Goal: Information Seeking & Learning: Learn about a topic

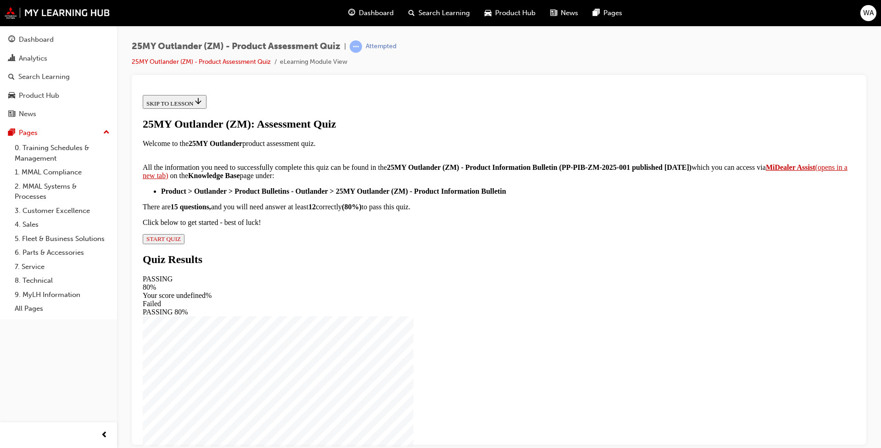
scroll to position [123, 0]
click at [181, 242] on span "START QUIZ" at bounding box center [163, 238] width 34 height 7
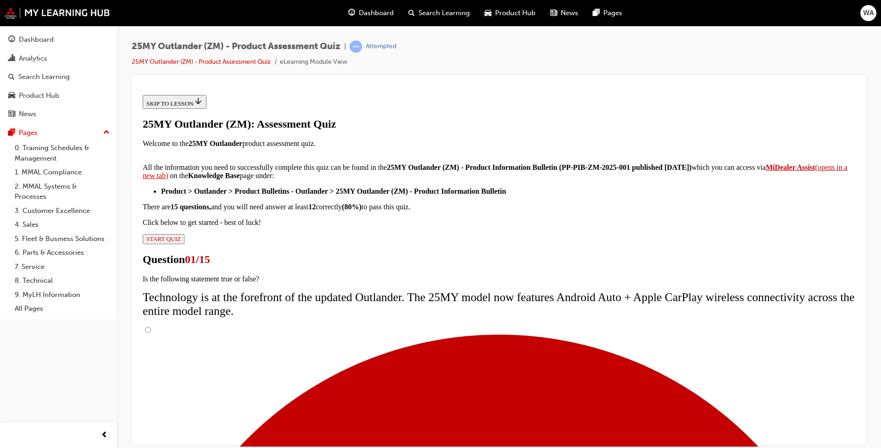
click at [151, 326] on input "True" at bounding box center [148, 329] width 6 height 6
radio input "true"
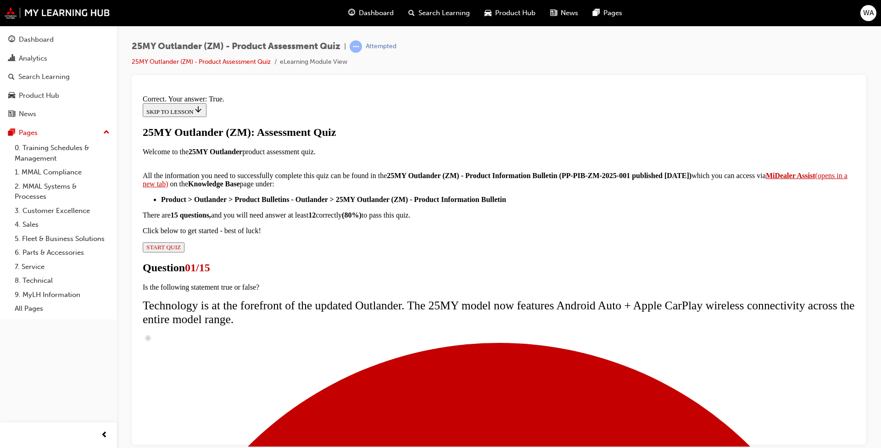
scroll to position [81, 0]
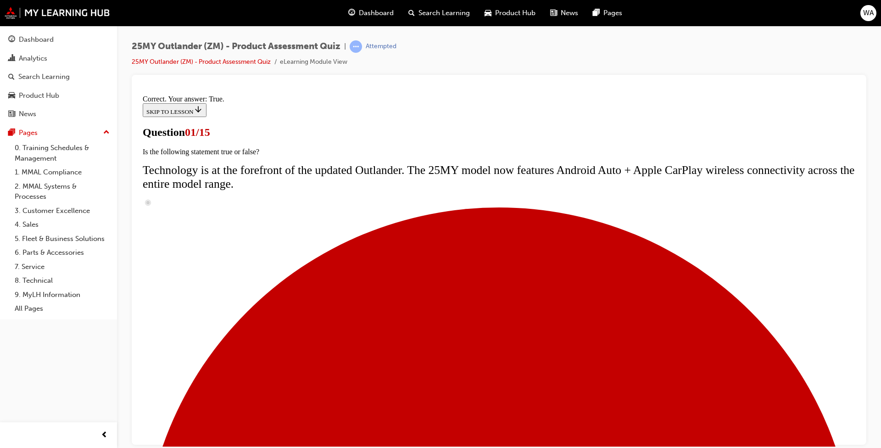
scroll to position [168, 0]
radio input "true"
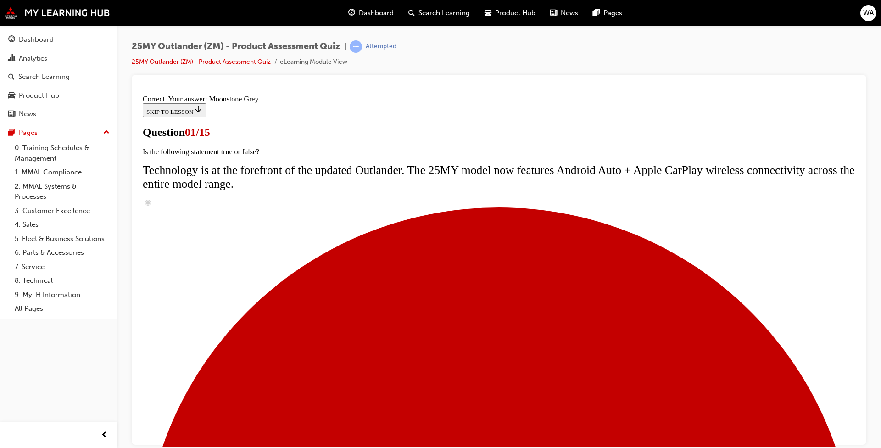
scroll to position [197, 0]
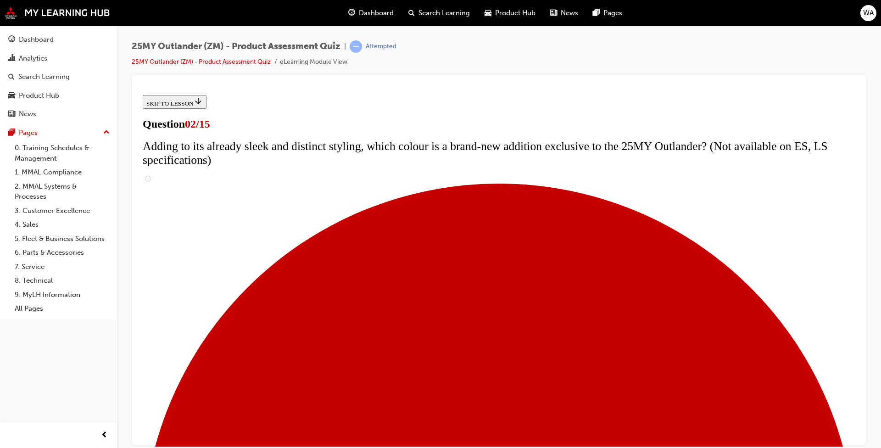
scroll to position [138, 0]
checkbox input "true"
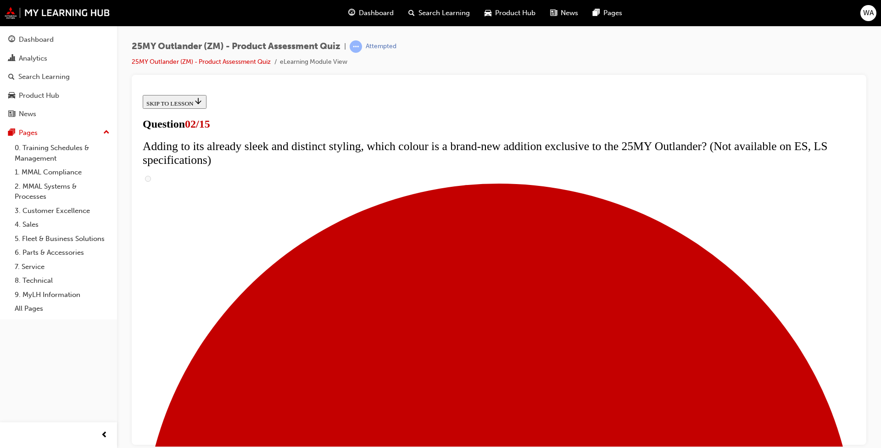
checkbox input "true"
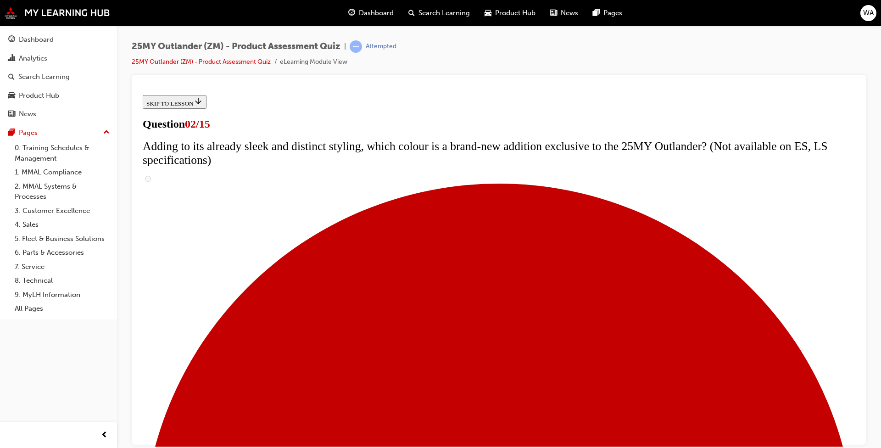
checkbox input "true"
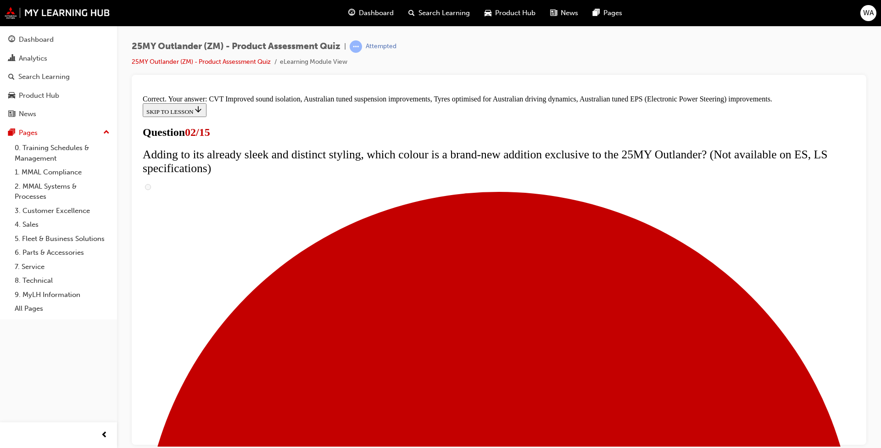
scroll to position [228, 0]
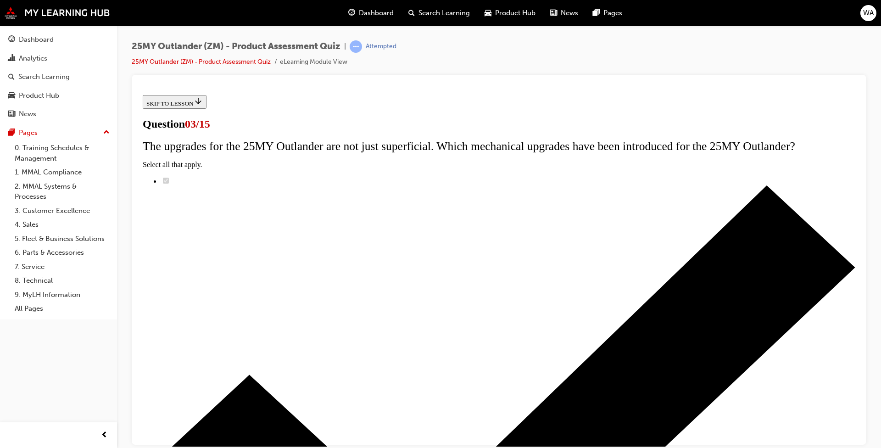
radio input "true"
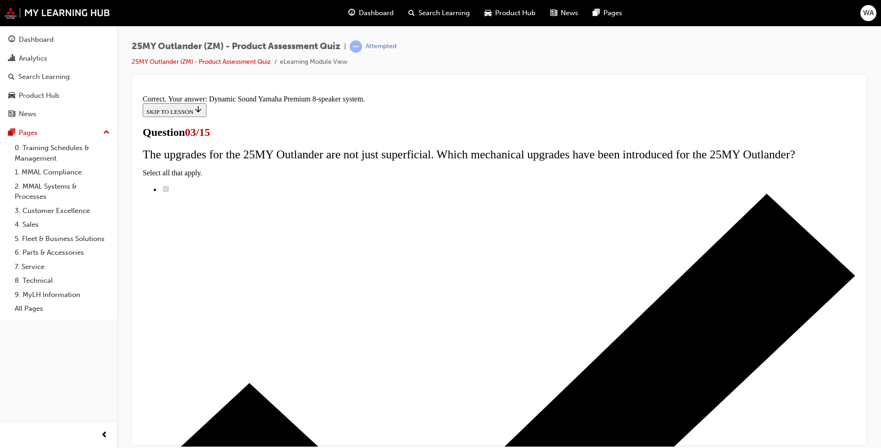
scroll to position [123, 0]
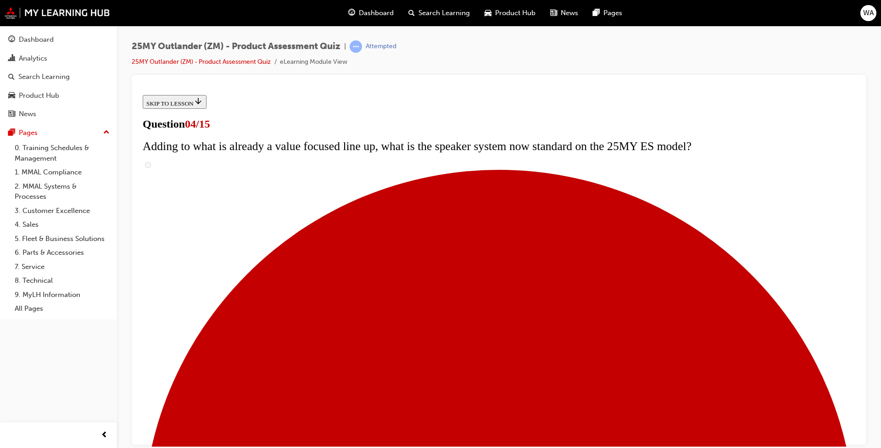
scroll to position [92, 0]
checkbox input "true"
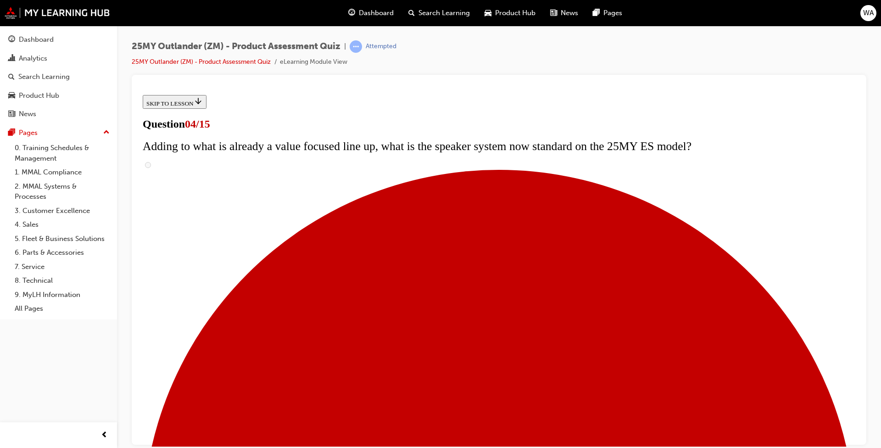
checkbox input "true"
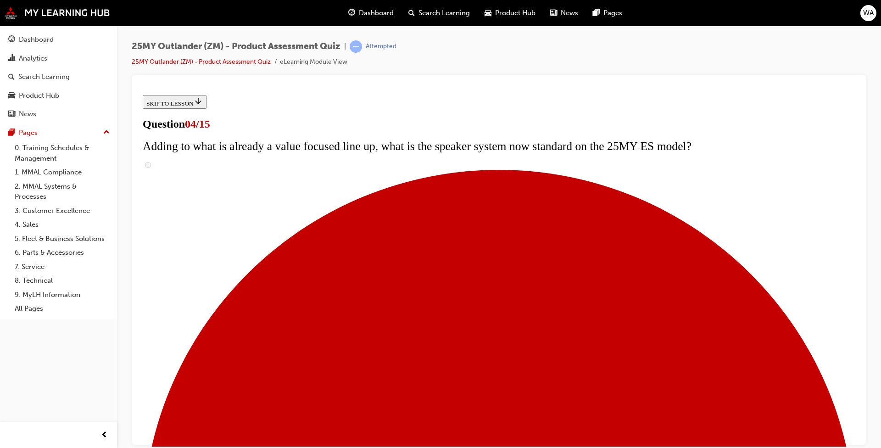
scroll to position [229, 0]
checkbox input "true"
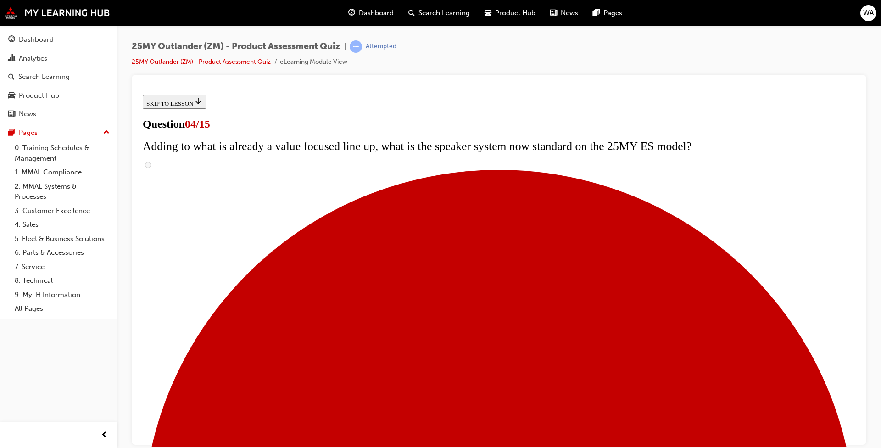
checkbox input "true"
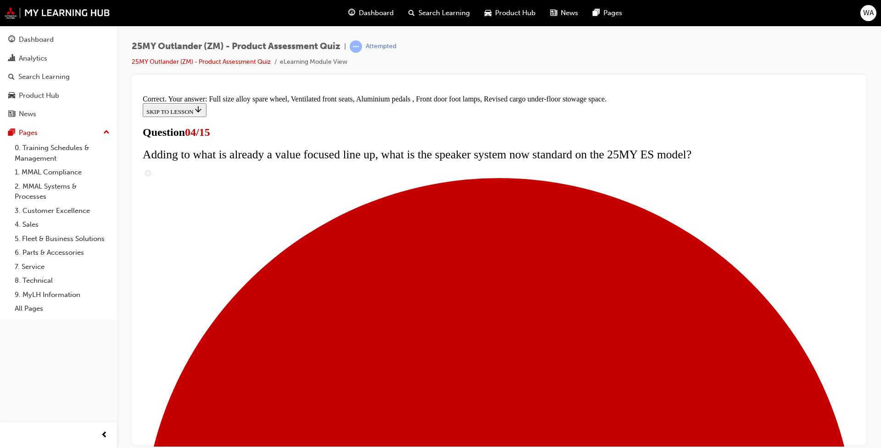
scroll to position [265, 0]
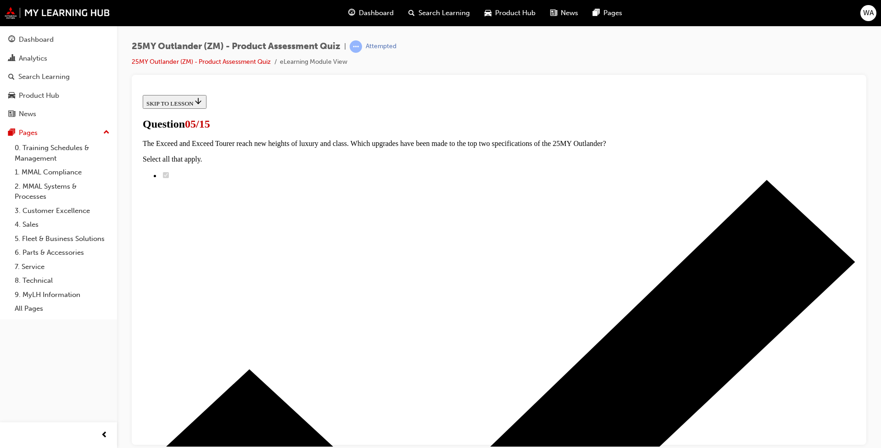
scroll to position [92, 0]
radio input "true"
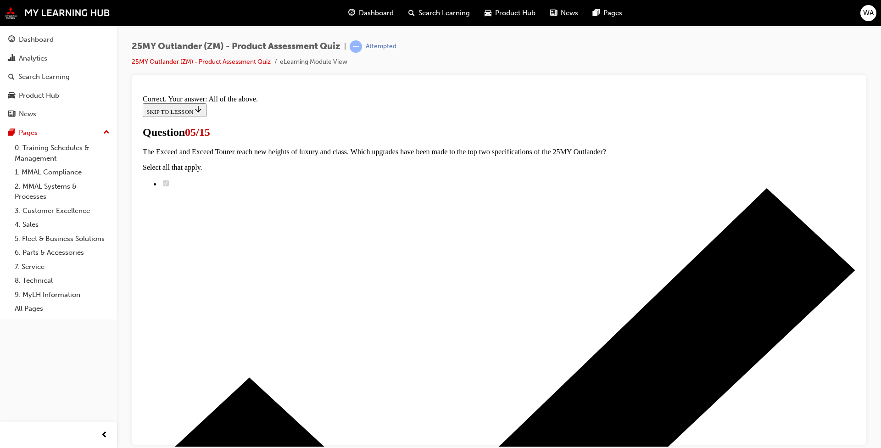
scroll to position [197, 0]
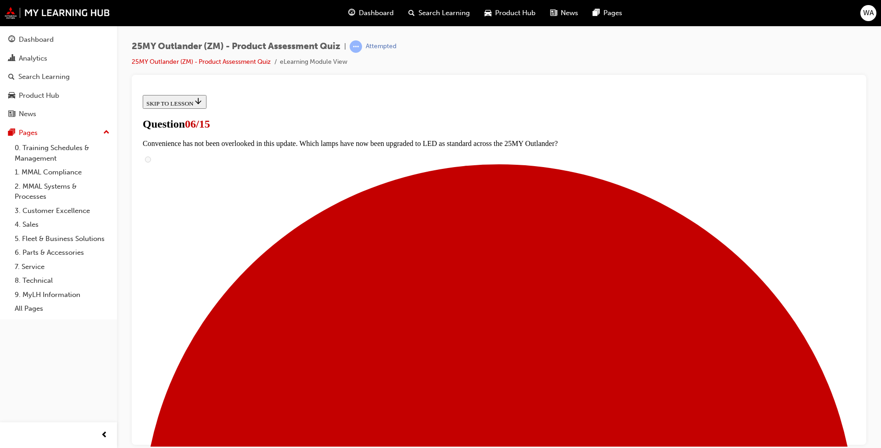
scroll to position [255, 0]
radio input "true"
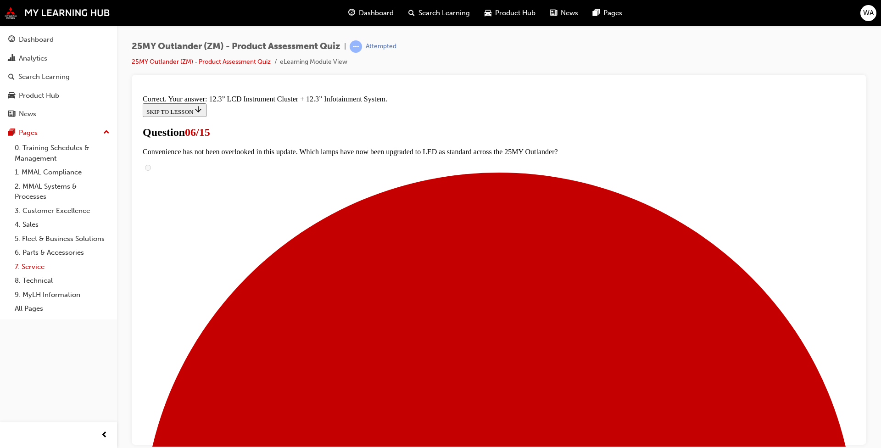
scroll to position [284, 0]
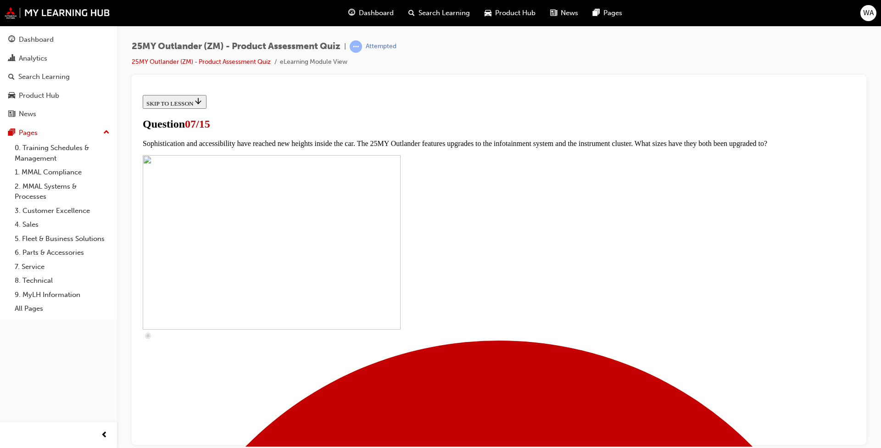
scroll to position [359, 0]
checkbox input "true"
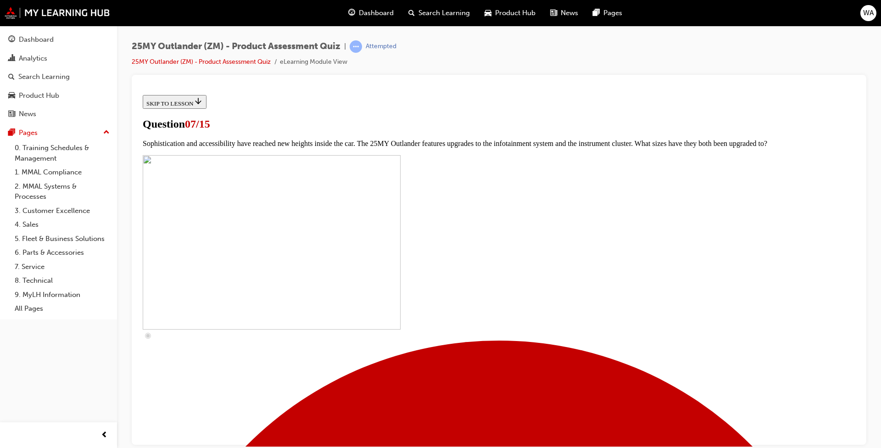
checkbox input "true"
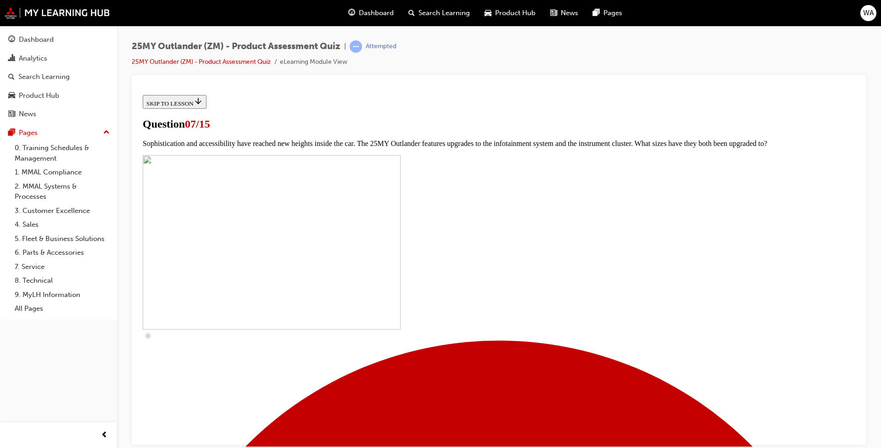
drag, startPoint x: 354, startPoint y: 295, endPoint x: 369, endPoint y: 300, distance: 15.3
checkbox input "true"
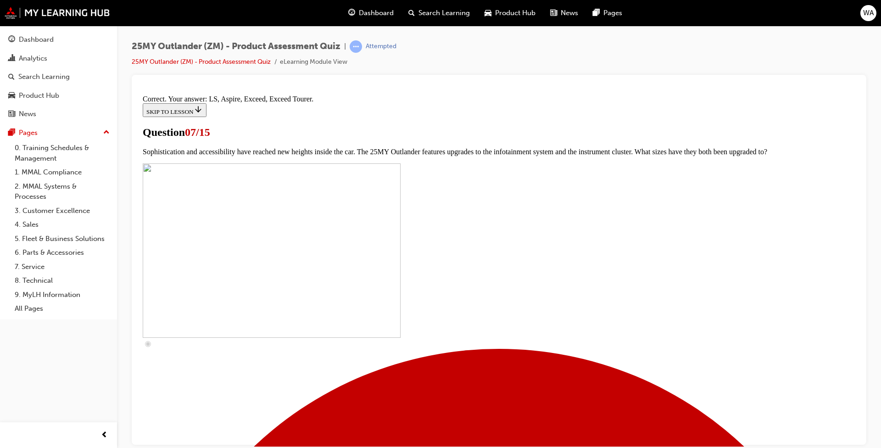
scroll to position [388, 0]
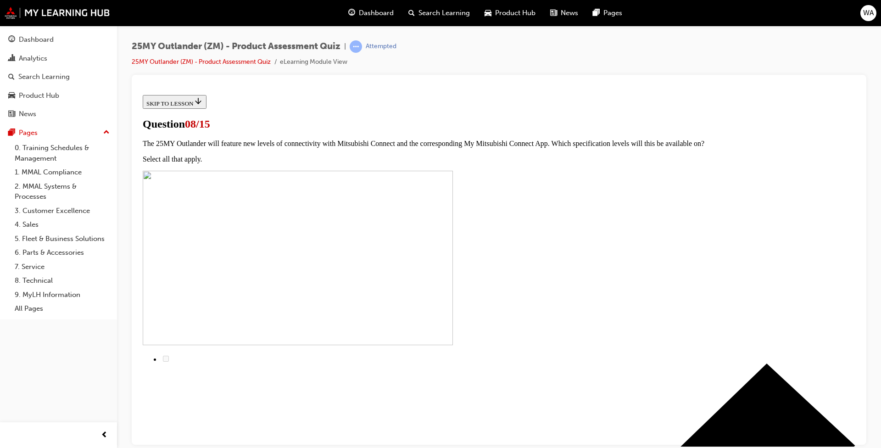
scroll to position [73, 0]
radio input "true"
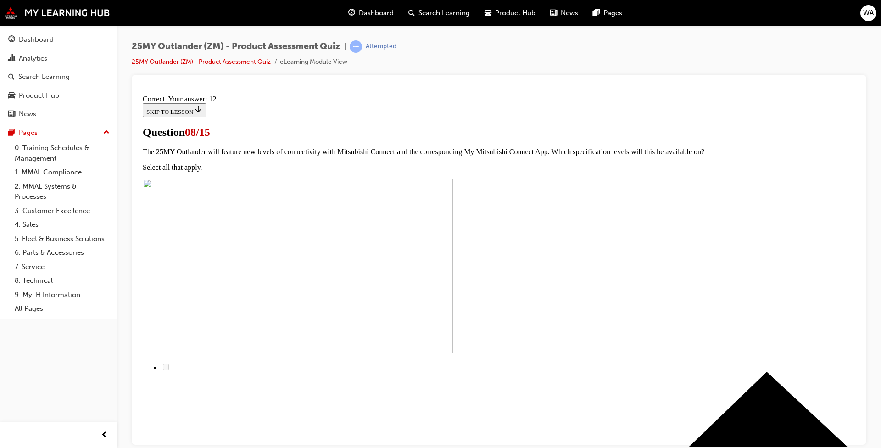
scroll to position [123, 0]
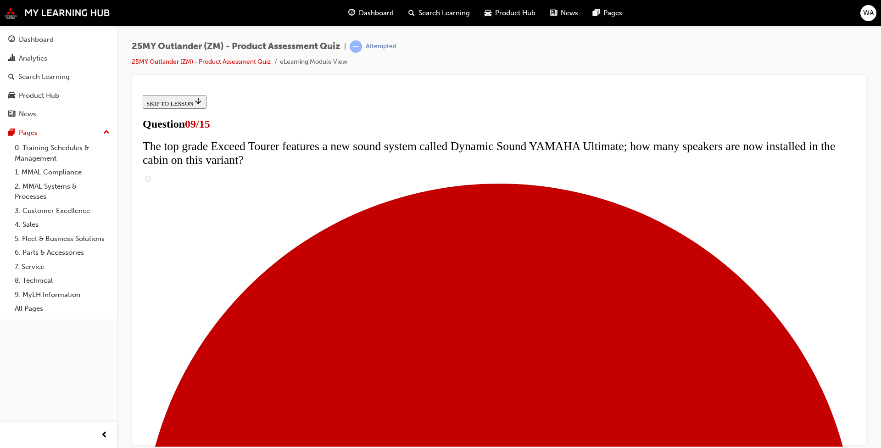
scroll to position [391, 0]
radio input "true"
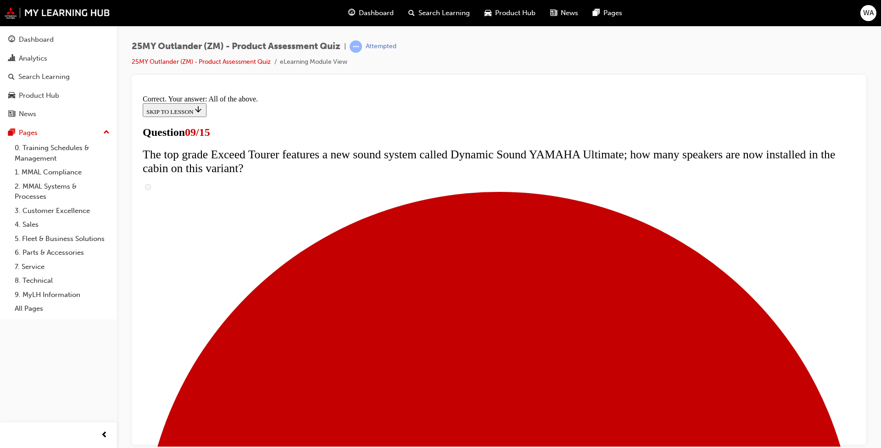
scroll to position [452, 0]
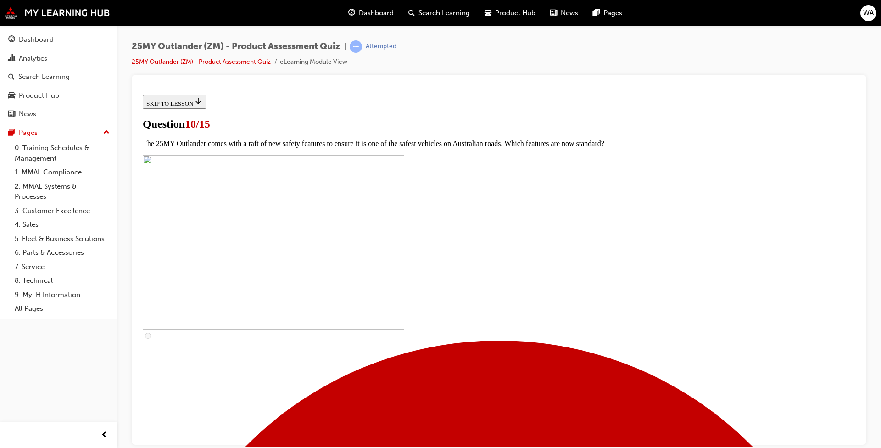
scroll to position [229, 0]
checkbox input "true"
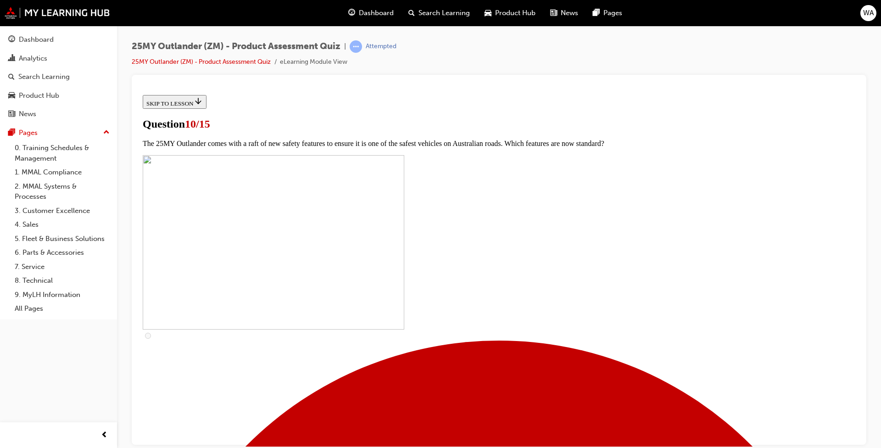
checkbox input "true"
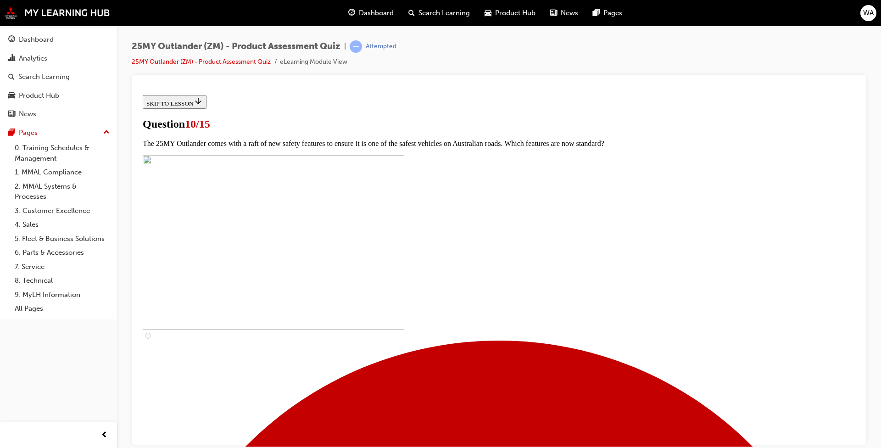
checkbox input "true"
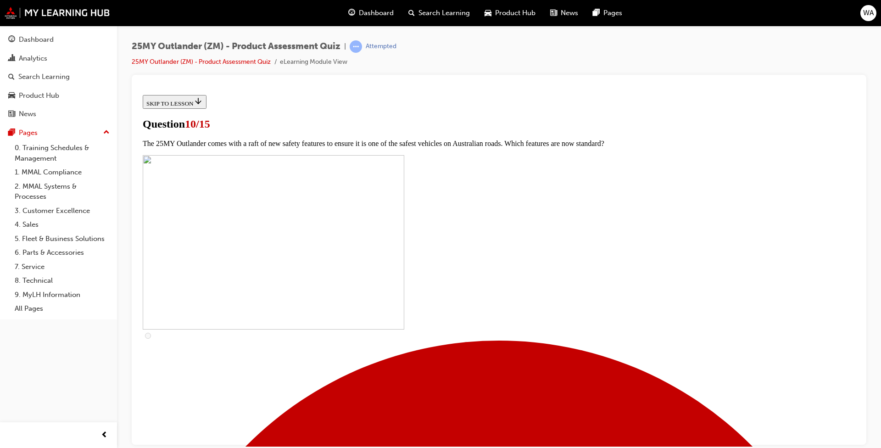
checkbox input "true"
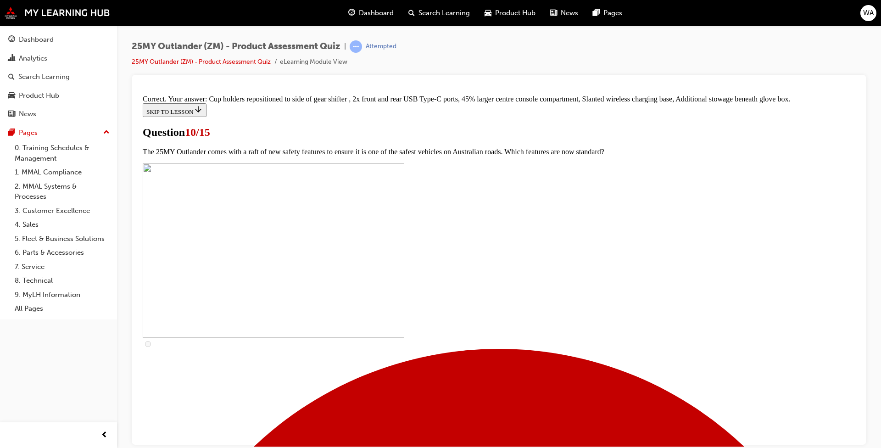
scroll to position [366, 0]
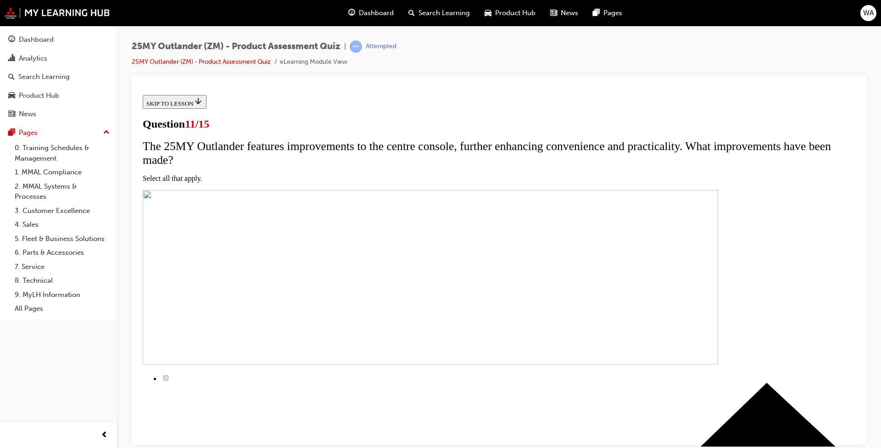
scroll to position [162, 0]
checkbox input "true"
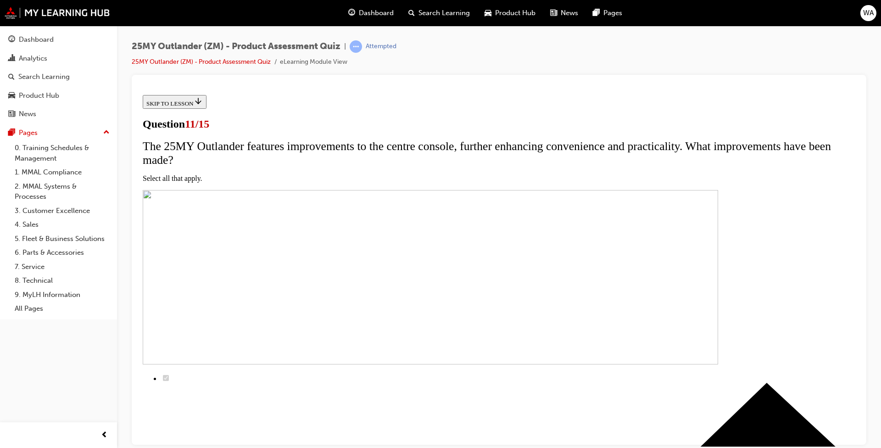
checkbox input "true"
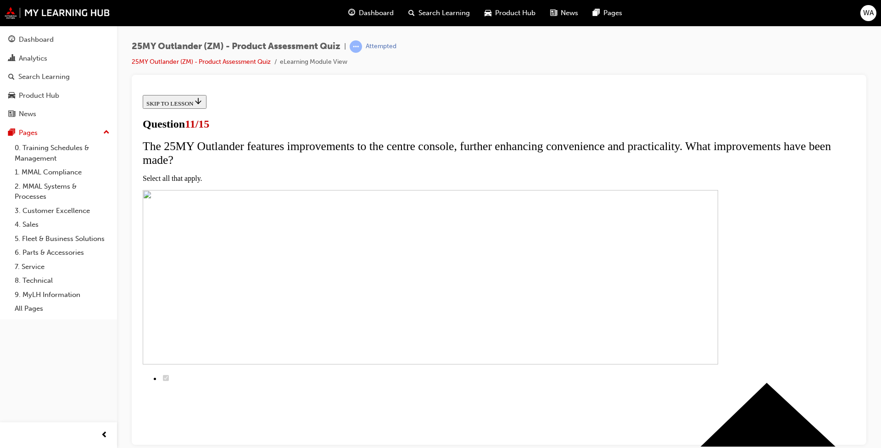
checkbox input "true"
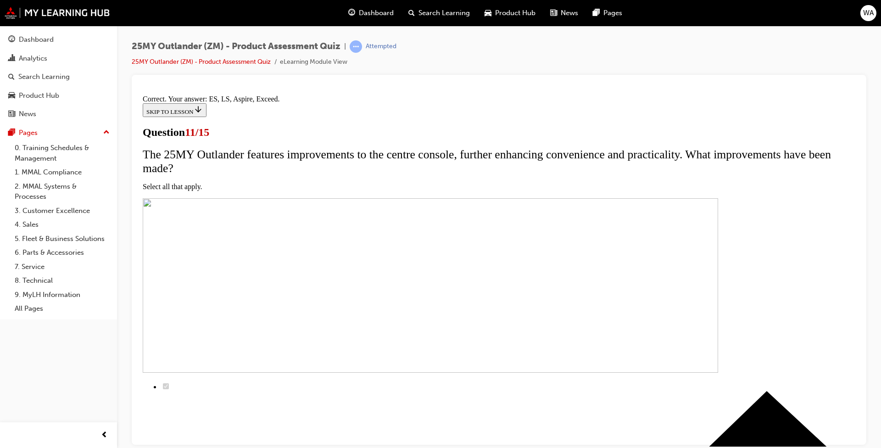
scroll to position [191, 0]
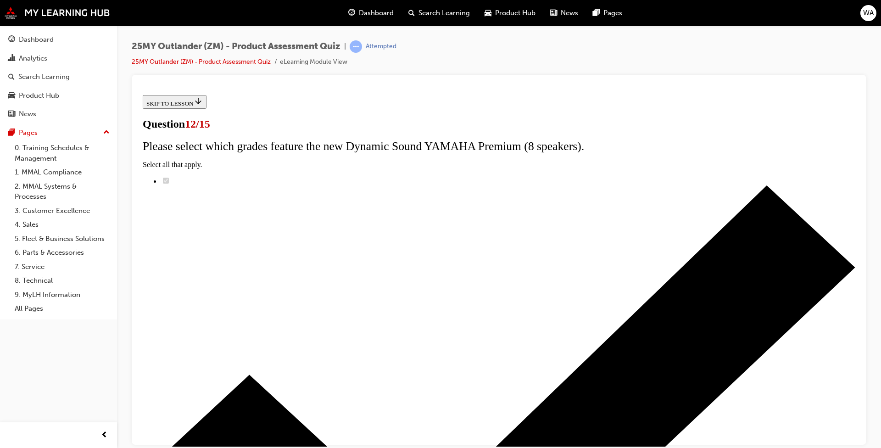
radio input "true"
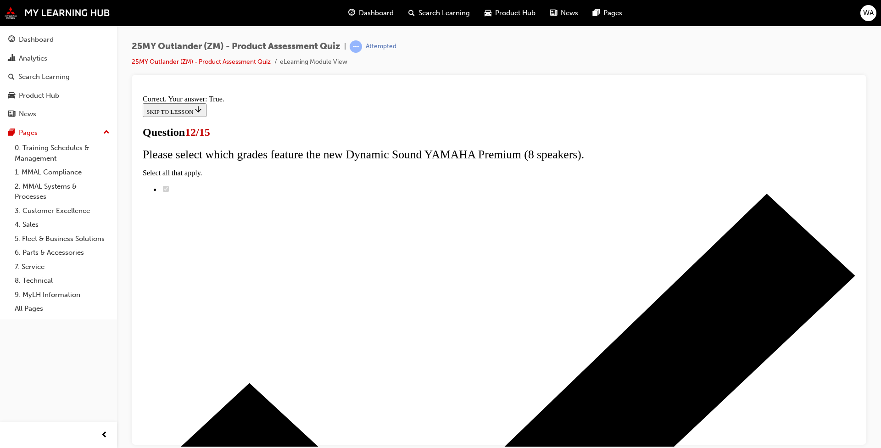
scroll to position [81, 0]
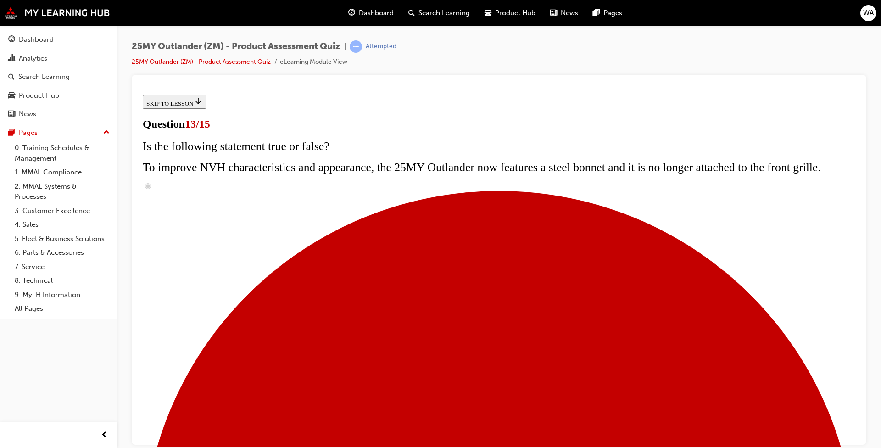
scroll to position [18, 0]
radio input "true"
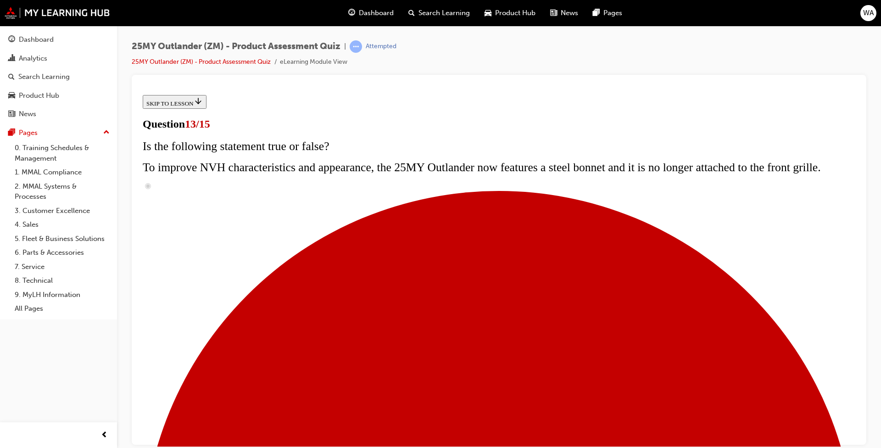
radio input "true"
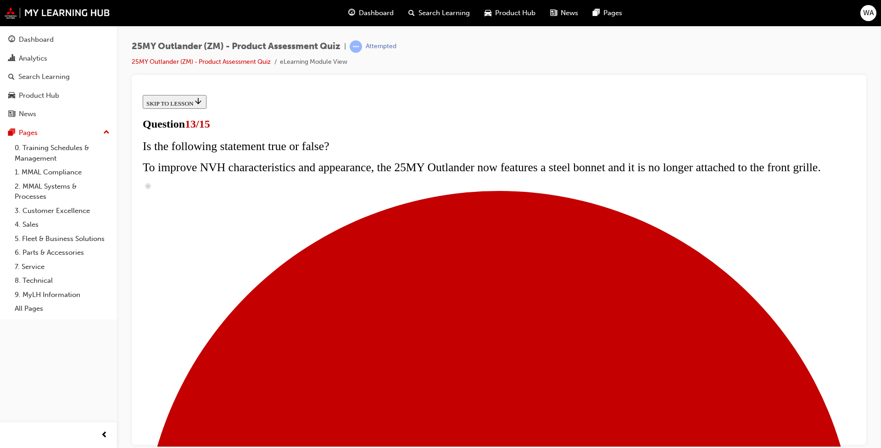
scroll to position [184, 0]
radio input "true"
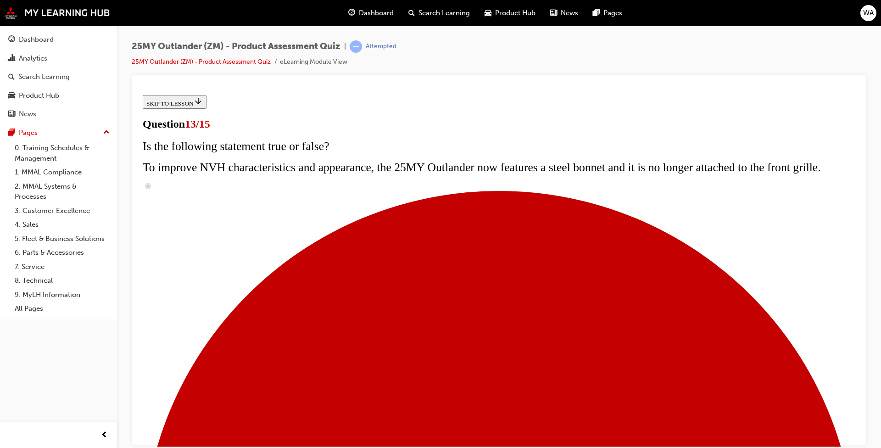
radio input "true"
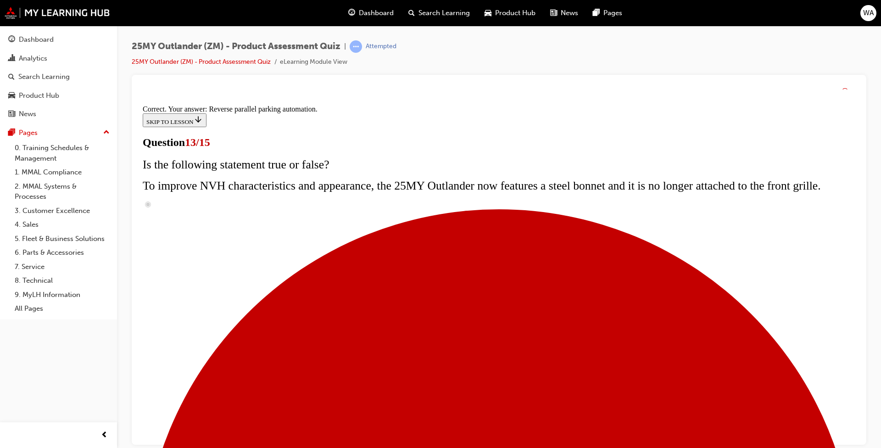
scroll to position [212, 0]
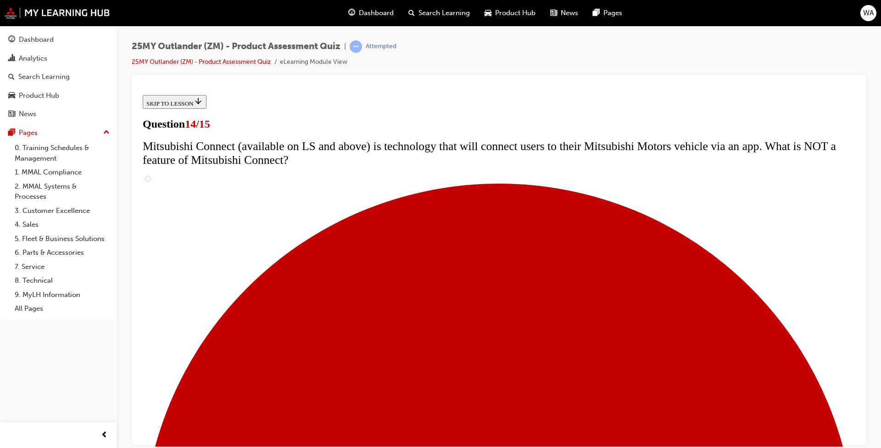
scroll to position [328, 0]
radio input "true"
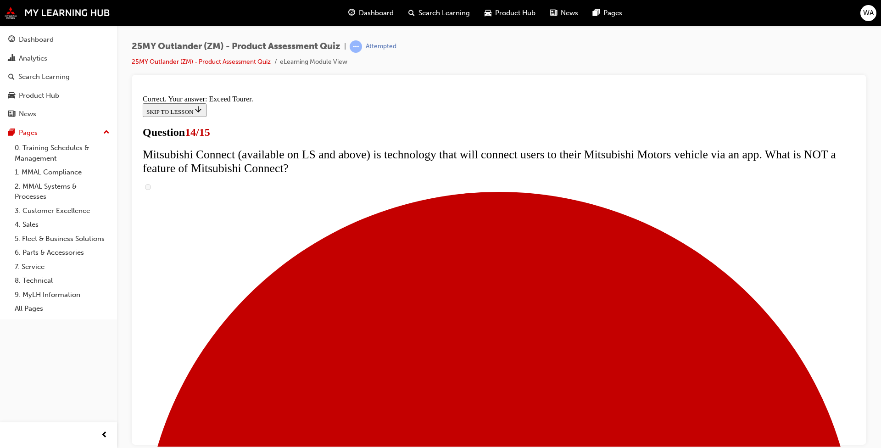
scroll to position [357, 0]
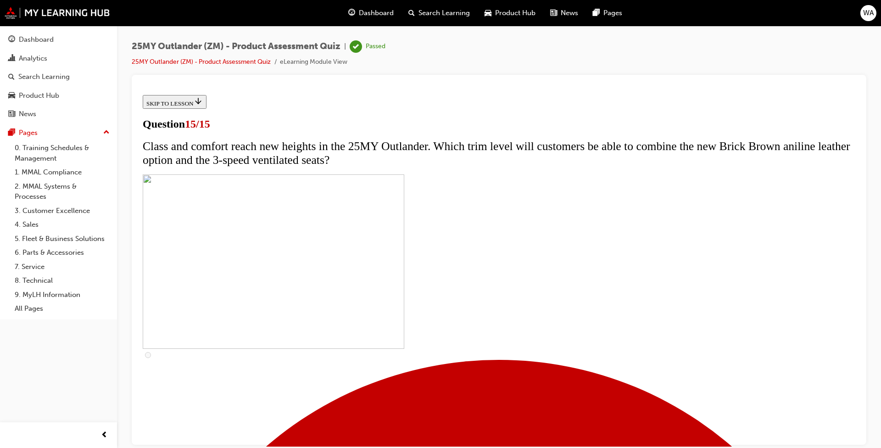
scroll to position [112, 0]
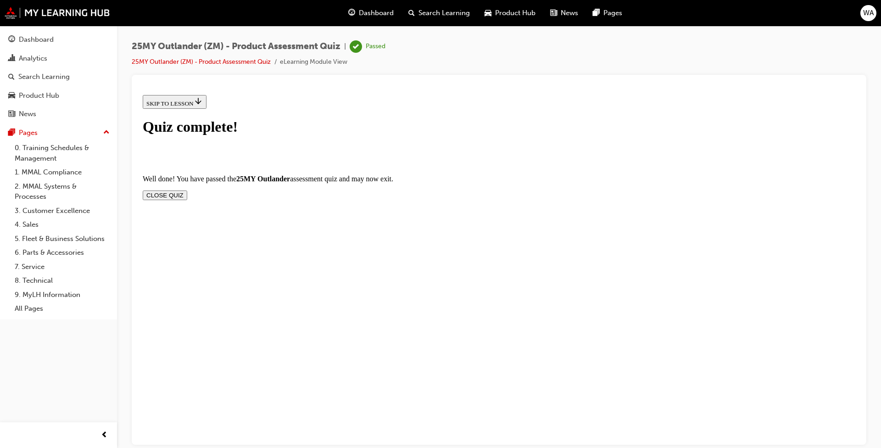
click at [187, 190] on button "CLOSE QUIZ" at bounding box center [165, 195] width 45 height 10
click at [368, 11] on span "Dashboard" at bounding box center [376, 13] width 35 height 11
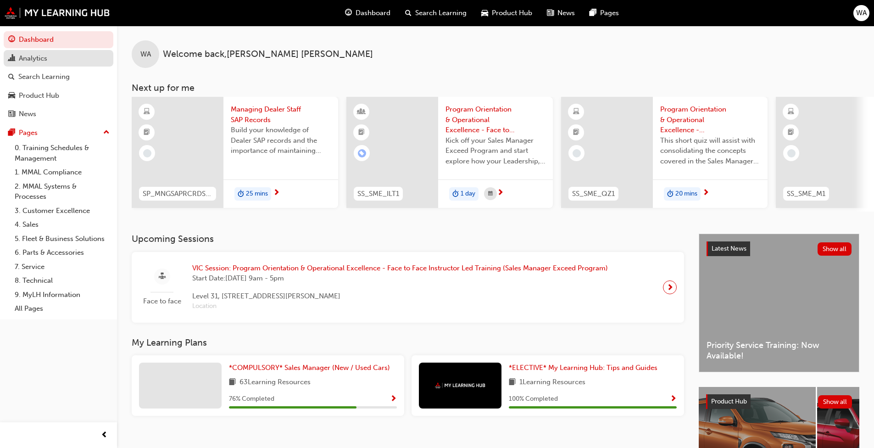
click at [35, 58] on div "Analytics" at bounding box center [33, 58] width 28 height 11
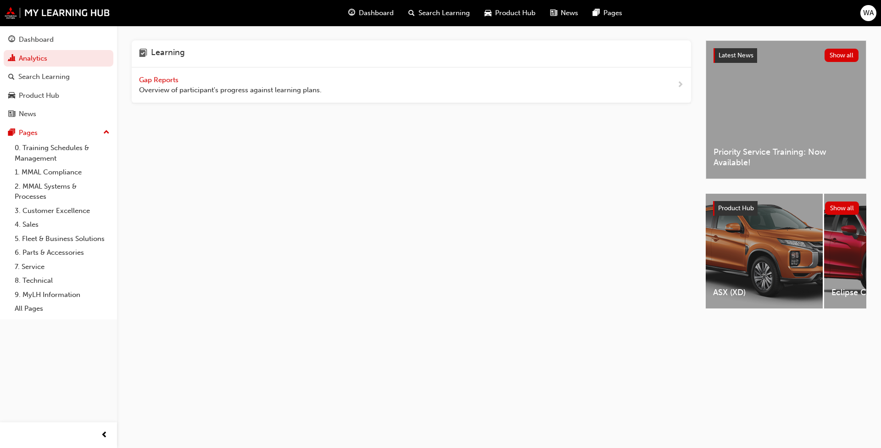
click at [197, 91] on span "Overview of participant's progress against learning plans." at bounding box center [230, 90] width 183 height 11
